Goal: Task Accomplishment & Management: Manage account settings

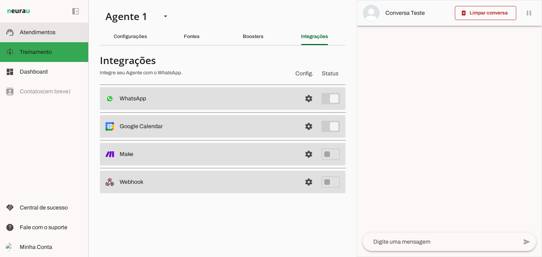
click at [31, 36] on slot at bounding box center [51, 32] width 63 height 8
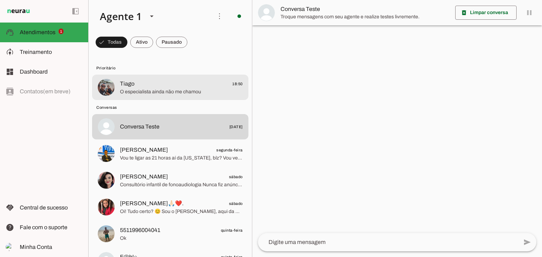
click at [160, 89] on span "O especialista ainda não me chamou" at bounding box center [181, 92] width 123 height 7
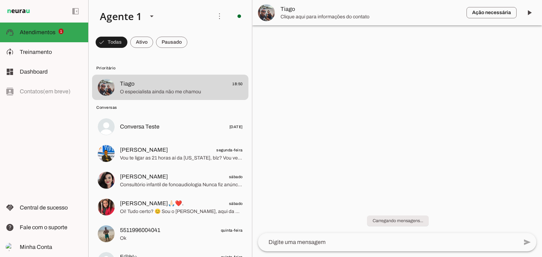
scroll to position [229, 0]
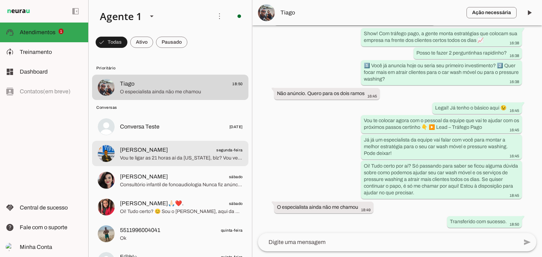
click at [149, 155] on span "Vou te ligar as 21 horas aí da [US_STATE], blz? Vou ver com vc seu momento e ca…" at bounding box center [181, 158] width 123 height 7
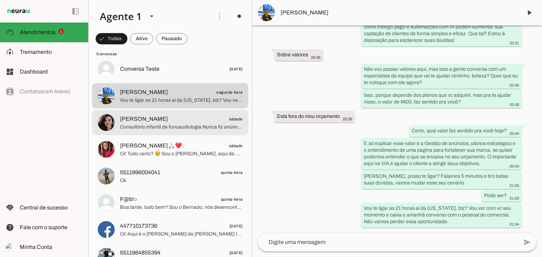
scroll to position [71, 0]
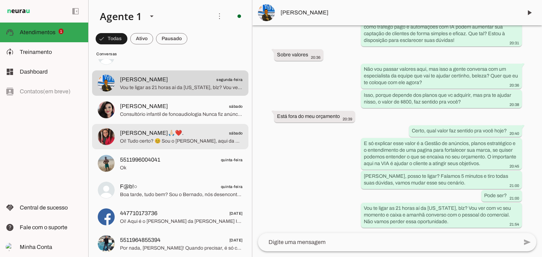
click at [163, 141] on span "Oi! Tudo certo? 😊 Sou o [PERSON_NAME], aqui da VIA. Vi que você se interessou p…" at bounding box center [181, 141] width 123 height 7
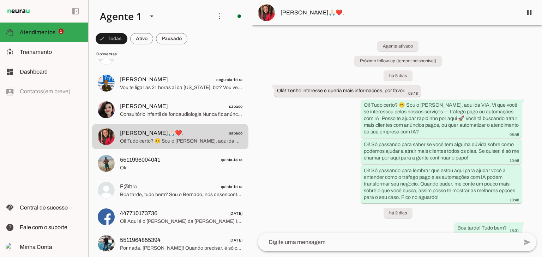
drag, startPoint x: 276, startPoint y: 89, endPoint x: 425, endPoint y: 90, distance: 148.5
click at [425, 90] on div "Agente ativado Próximo follow-up (tempo indisponível) há 5 dias Olá! Tenho inte…" at bounding box center [397, 129] width 290 height 208
click at [466, 84] on div "Agente ativado Próximo follow-up (tempo indisponível) há 5 dias Olá! Tenho inte…" at bounding box center [397, 129] width 290 height 208
click at [462, 85] on div "Agente ativado Próximo follow-up (tempo indisponível) há 5 dias Olá! Tenho inte…" at bounding box center [397, 129] width 290 height 208
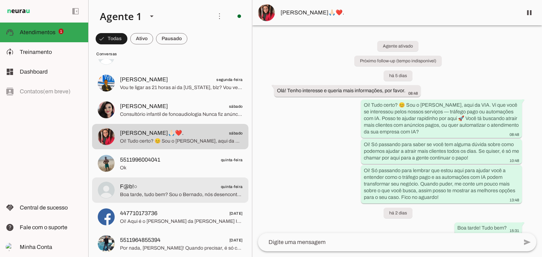
click at [120, 189] on span "F@b!○" at bounding box center [128, 187] width 17 height 8
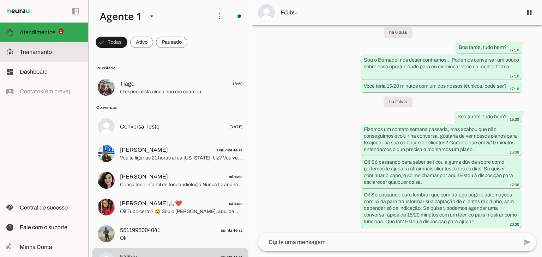
click at [39, 46] on md-item "model_training Treinamento Treinamento" at bounding box center [44, 52] width 88 height 20
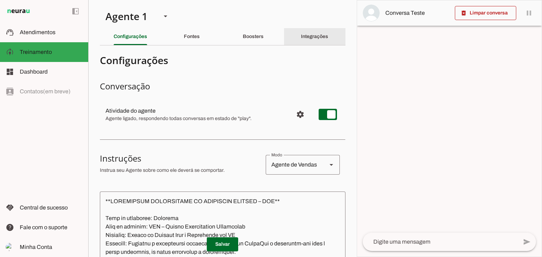
click at [309, 40] on div "Integrações" at bounding box center [314, 36] width 27 height 17
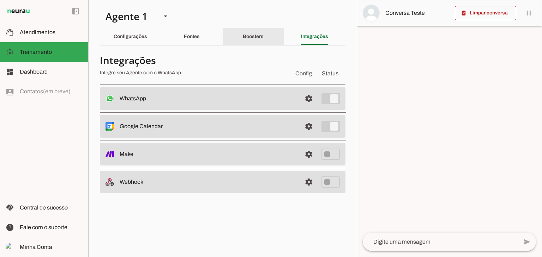
click at [256, 32] on div "Boosters" at bounding box center [253, 36] width 21 height 17
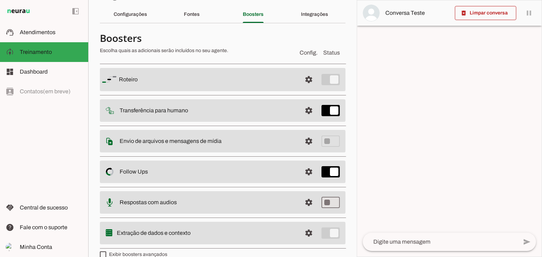
scroll to position [33, 0]
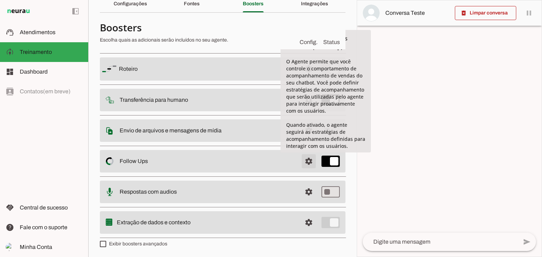
click at [304, 78] on span at bounding box center [308, 69] width 17 height 17
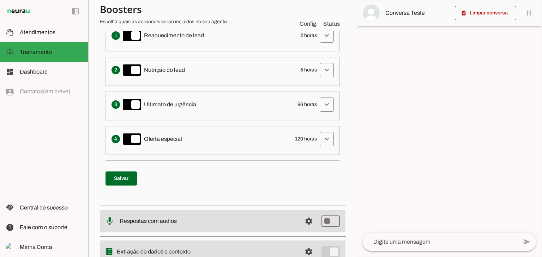
scroll to position [177, 0]
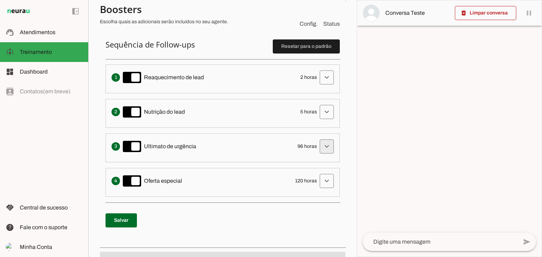
click at [322, 86] on span at bounding box center [326, 77] width 17 height 17
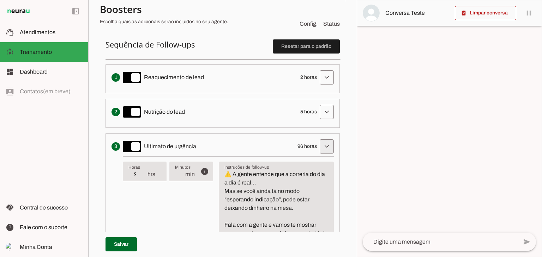
click at [319, 86] on span at bounding box center [326, 77] width 17 height 17
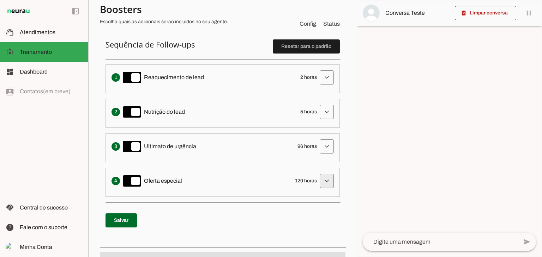
click at [320, 86] on span at bounding box center [326, 77] width 17 height 17
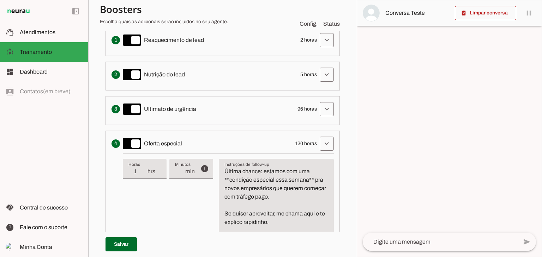
scroll to position [247, 0]
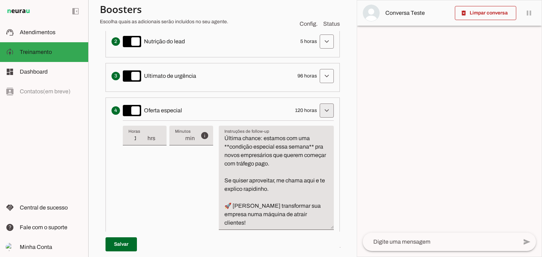
click at [319, 16] on span at bounding box center [326, 7] width 17 height 17
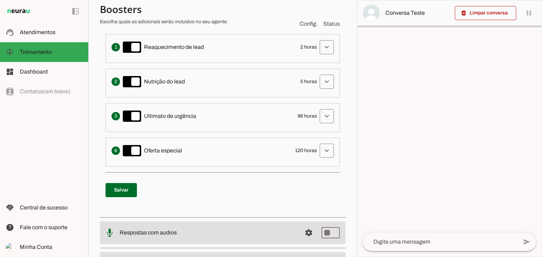
scroll to position [177, 0]
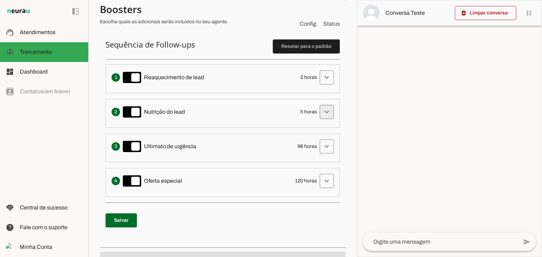
click at [322, 86] on span at bounding box center [326, 77] width 17 height 17
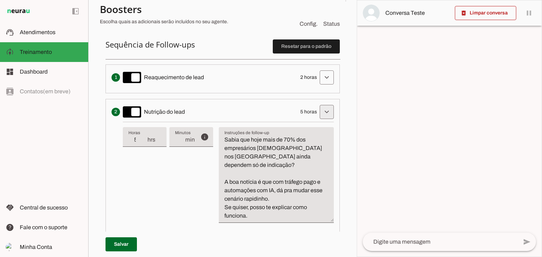
click at [322, 86] on span at bounding box center [326, 77] width 17 height 17
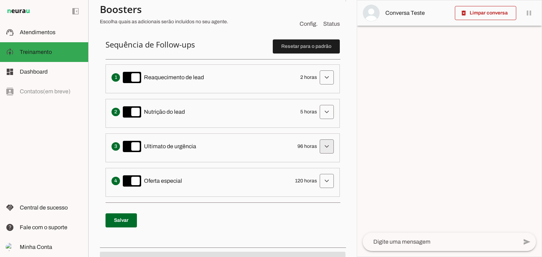
click at [324, 86] on span at bounding box center [326, 77] width 17 height 17
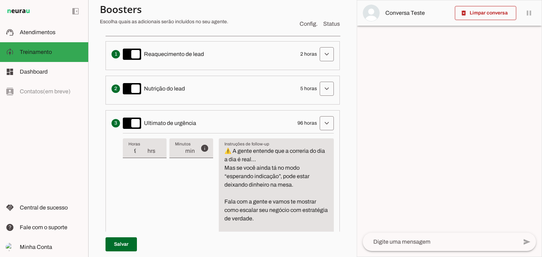
scroll to position [212, 0]
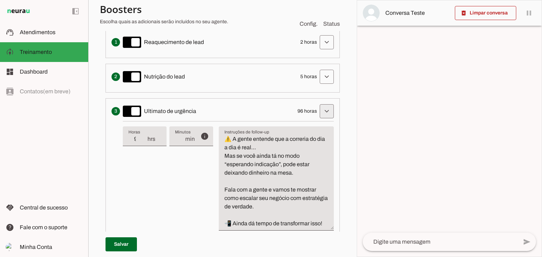
click at [320, 51] on span at bounding box center [326, 42] width 17 height 17
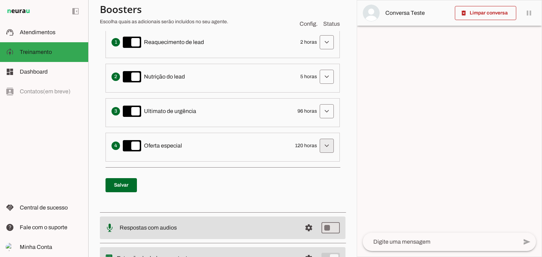
click at [319, 51] on span at bounding box center [326, 42] width 17 height 17
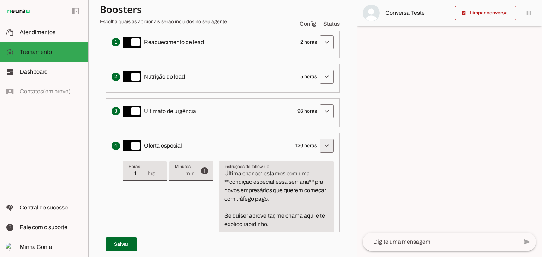
click at [324, 51] on span at bounding box center [326, 42] width 17 height 17
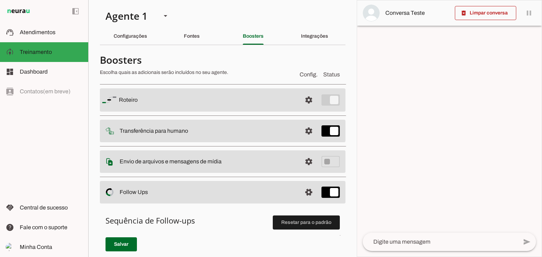
scroll to position [0, 0]
click at [301, 34] on div "Integrações" at bounding box center [314, 36] width 27 height 17
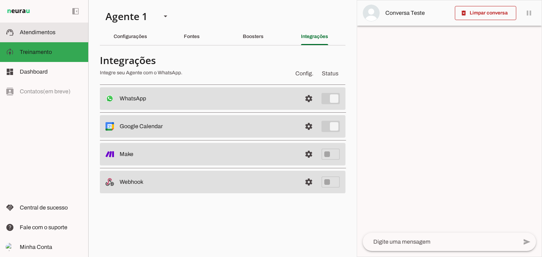
click at [35, 30] on span "Atendimentos" at bounding box center [38, 32] width 36 height 6
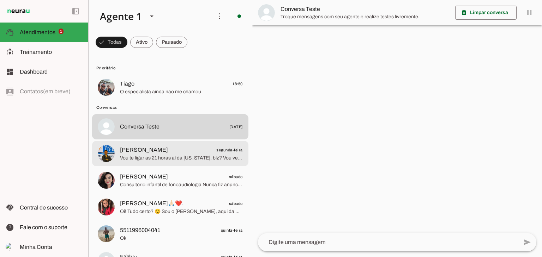
click at [153, 151] on span "[PERSON_NAME]" at bounding box center [144, 150] width 48 height 8
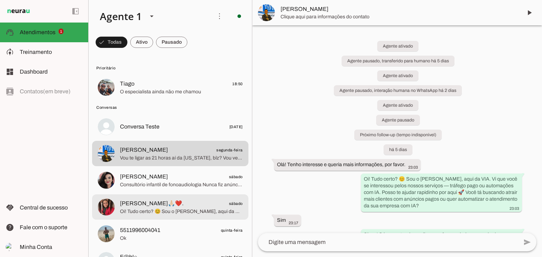
click at [144, 214] on span "Oi! Tudo certo? 😊 Sou o [PERSON_NAME], aqui da VIA. Vi que você se interessou p…" at bounding box center [181, 211] width 123 height 7
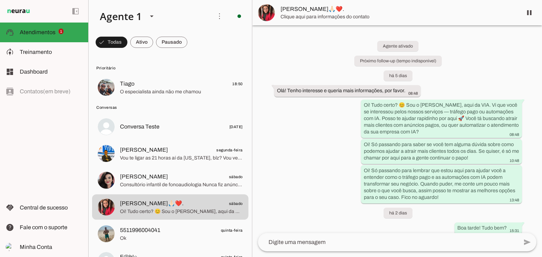
click at [302, 10] on span "[PERSON_NAME]🙏🏻❤️." at bounding box center [398, 9] width 236 height 8
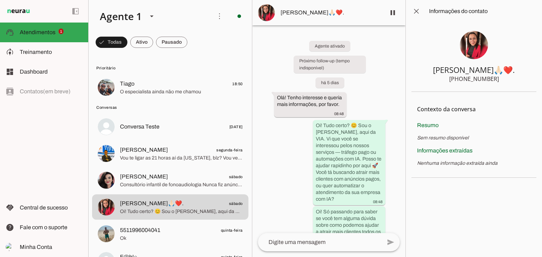
drag, startPoint x: 451, startPoint y: 78, endPoint x: 503, endPoint y: 81, distance: 51.9
click at [503, 81] on section "[PERSON_NAME]🙏🏻❤️. [PHONE_NUMBER]" at bounding box center [473, 57] width 125 height 69
drag, startPoint x: 437, startPoint y: 68, endPoint x: 486, endPoint y: 70, distance: 48.7
click at [486, 70] on section "[PERSON_NAME]🙏🏻❤️. [PHONE_NUMBER]" at bounding box center [473, 57] width 125 height 69
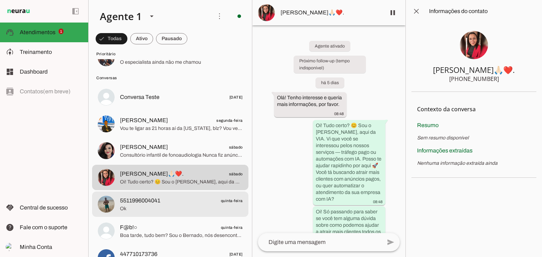
scroll to position [71, 0]
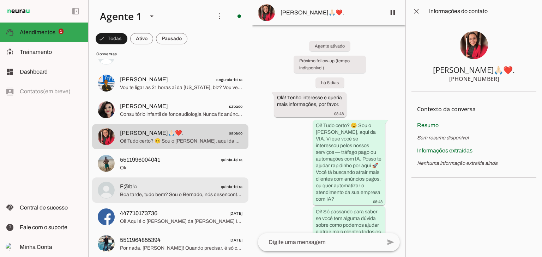
click at [155, 189] on span "F@b!○ quinta-feira" at bounding box center [181, 187] width 123 height 9
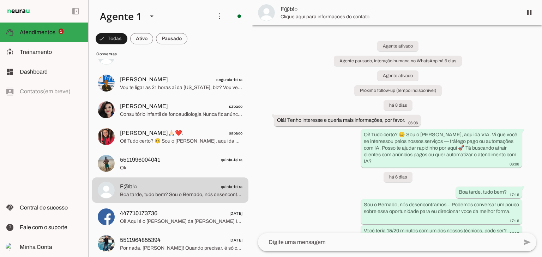
click at [292, 9] on span "F@b!○" at bounding box center [398, 9] width 236 height 8
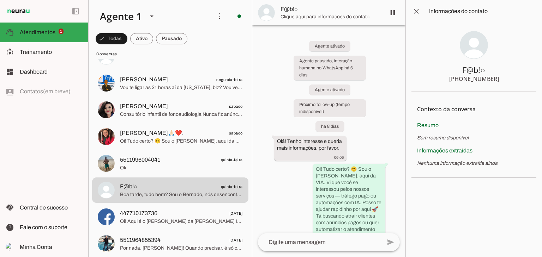
drag, startPoint x: 461, startPoint y: 78, endPoint x: 515, endPoint y: 80, distance: 54.7
click at [515, 80] on section "F@b!○ [PHONE_NUMBER]" at bounding box center [473, 57] width 125 height 69
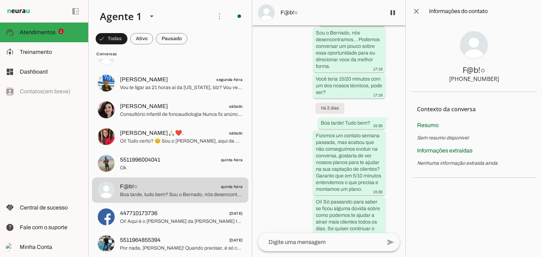
scroll to position [374, 0]
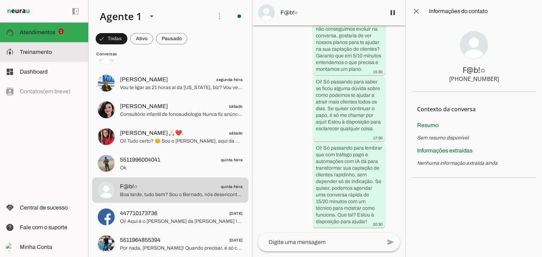
click at [31, 50] on span "Treinamento" at bounding box center [36, 52] width 32 height 6
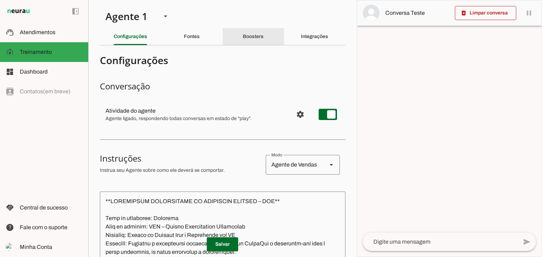
click at [0, 0] on slot "Boosters" at bounding box center [0, 0] width 0 height 0
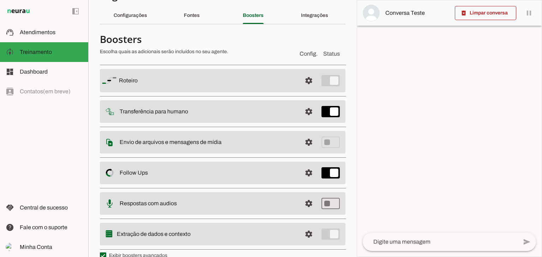
scroll to position [33, 0]
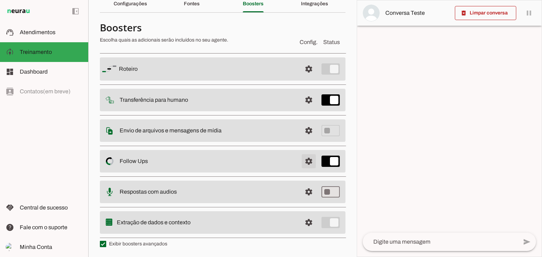
click at [304, 78] on span at bounding box center [308, 69] width 17 height 17
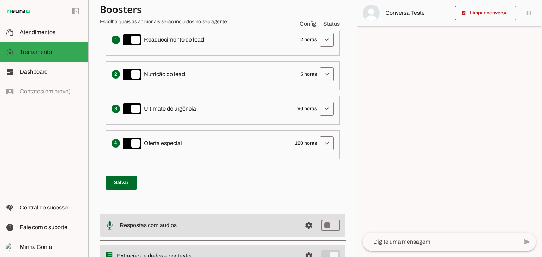
scroll to position [174, 0]
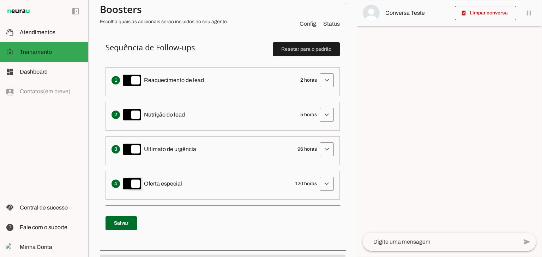
type md-switch "on"
click at [218, 219] on p "Salvar" at bounding box center [222, 223] width 234 height 25
click at [31, 36] on slot at bounding box center [51, 32] width 63 height 8
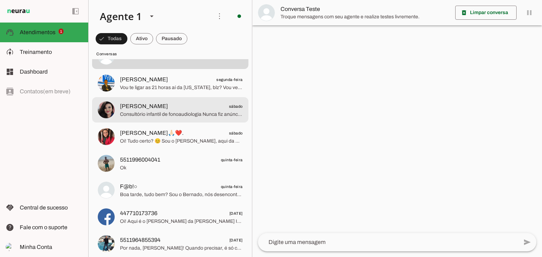
click at [142, 114] on span "Consultório infantil de fonoaudiologia Nunca fiz anúncios com tráfego pago" at bounding box center [181, 114] width 123 height 7
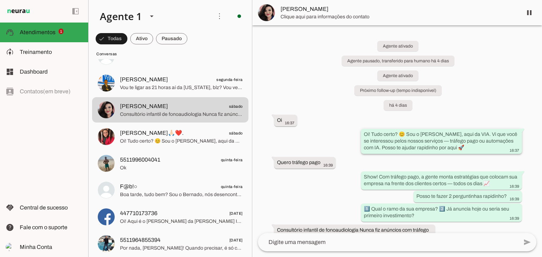
scroll to position [101, 0]
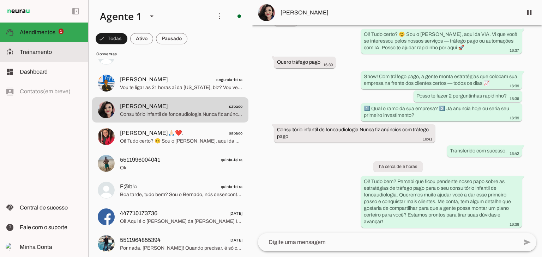
click at [35, 48] on slot at bounding box center [51, 52] width 63 height 8
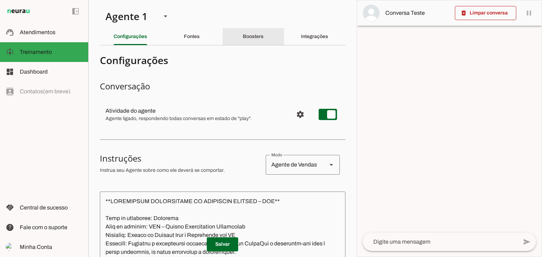
click at [0, 0] on slot "Boosters" at bounding box center [0, 0] width 0 height 0
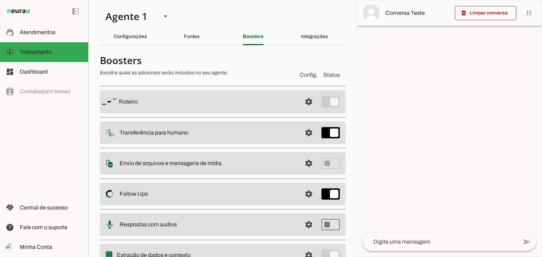
scroll to position [33, 0]
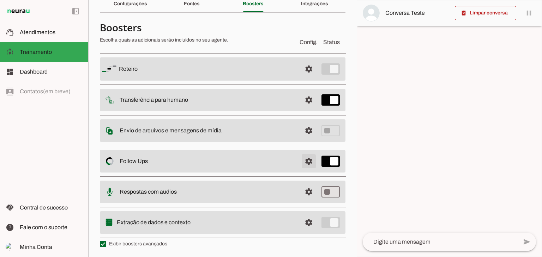
click at [302, 78] on span at bounding box center [308, 69] width 17 height 17
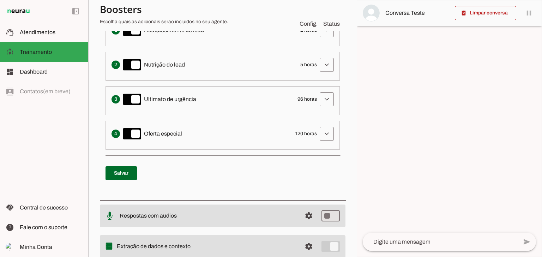
scroll to position [177, 0]
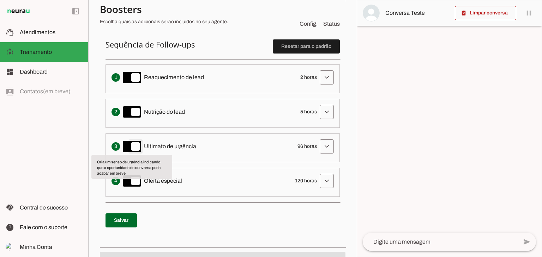
type md-switch "on"
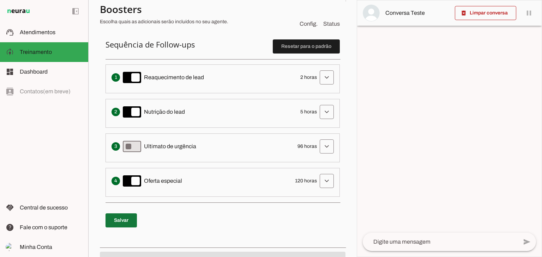
click at [117, 215] on span at bounding box center [120, 220] width 31 height 17
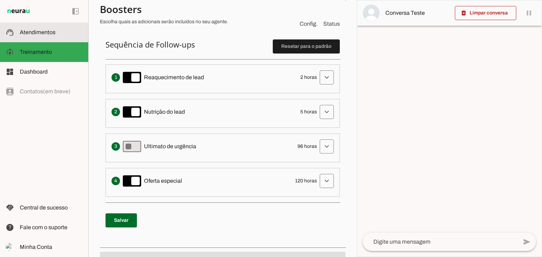
click at [41, 34] on span "Atendimentos" at bounding box center [38, 32] width 36 height 6
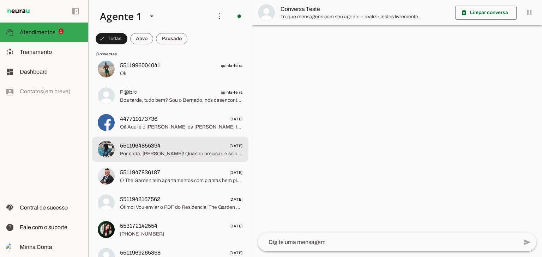
scroll to position [176, 0]
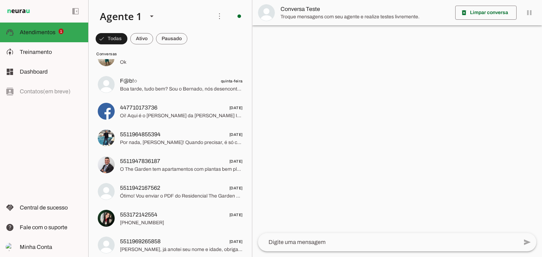
click at [411, 112] on div at bounding box center [397, 128] width 290 height 257
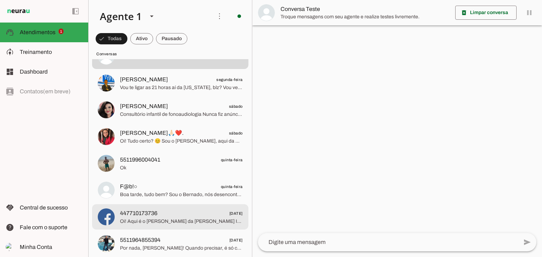
scroll to position [0, 0]
